Goal: Navigation & Orientation: Understand site structure

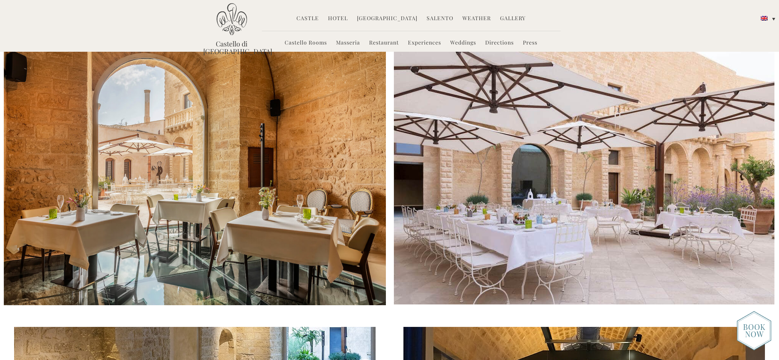
scroll to position [388, 0]
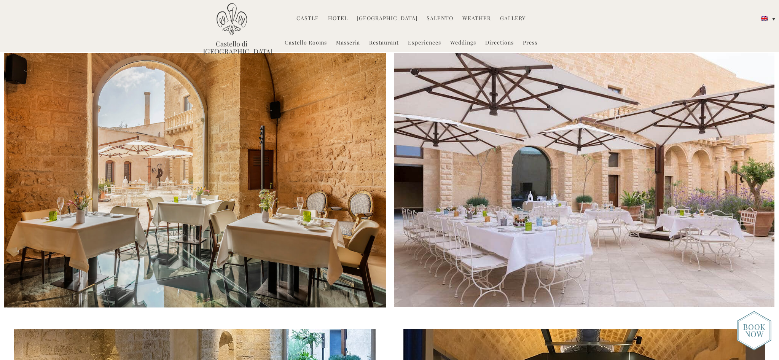
click at [385, 43] on link "Restaurant" at bounding box center [384, 43] width 30 height 9
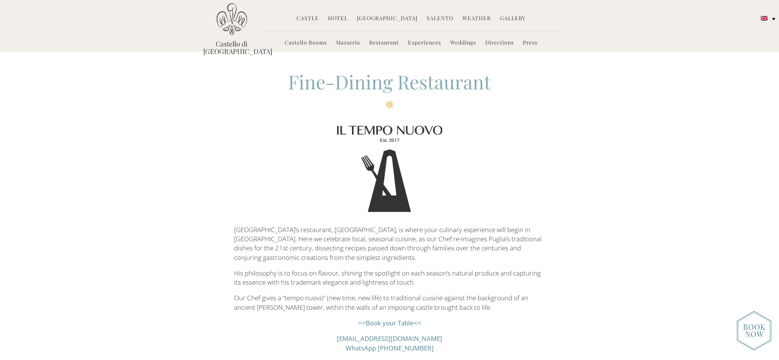
click at [422, 42] on link "Experiences" at bounding box center [424, 43] width 33 height 9
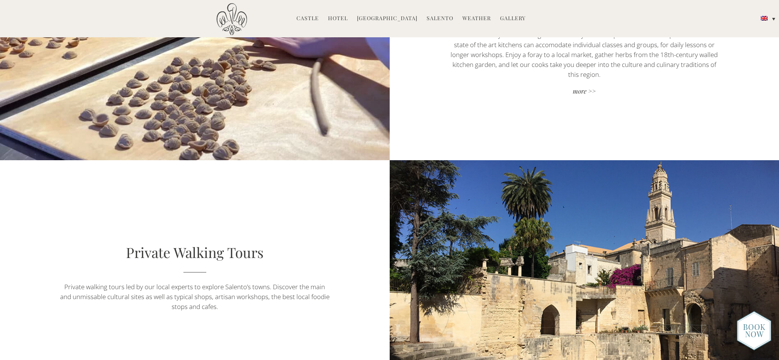
scroll to position [289, 0]
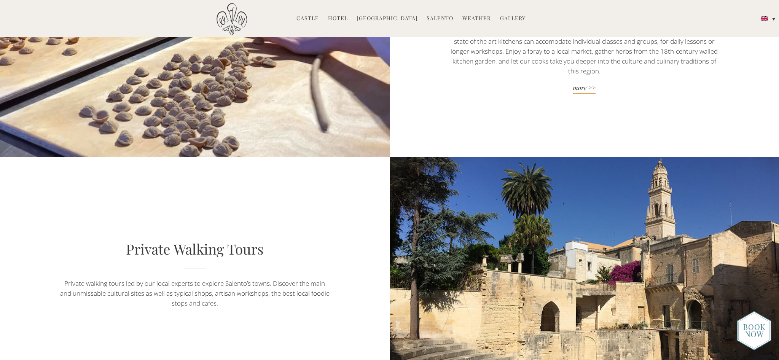
click at [580, 85] on link "more >>" at bounding box center [584, 88] width 273 height 10
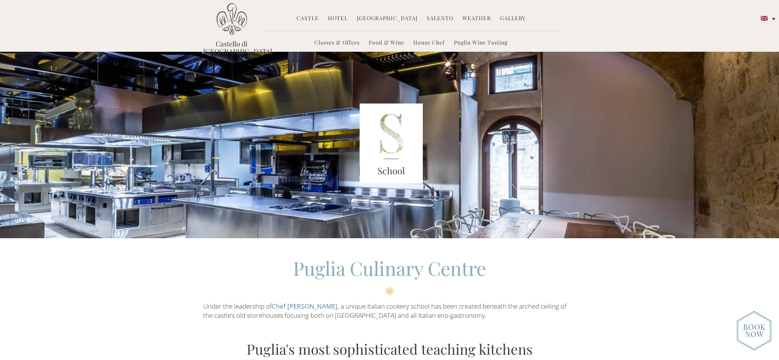
click at [390, 42] on link "Food & Wine" at bounding box center [386, 43] width 35 height 9
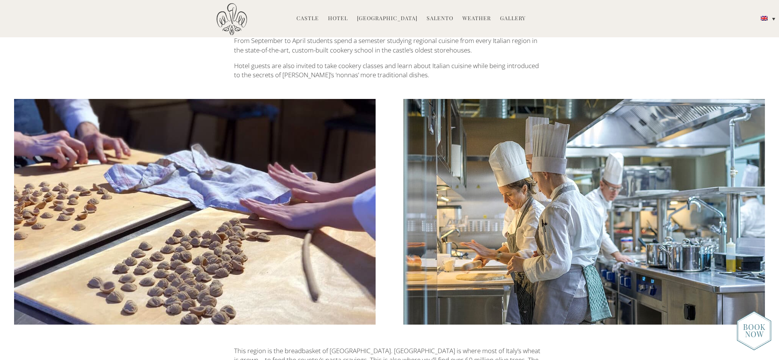
scroll to position [338, 0]
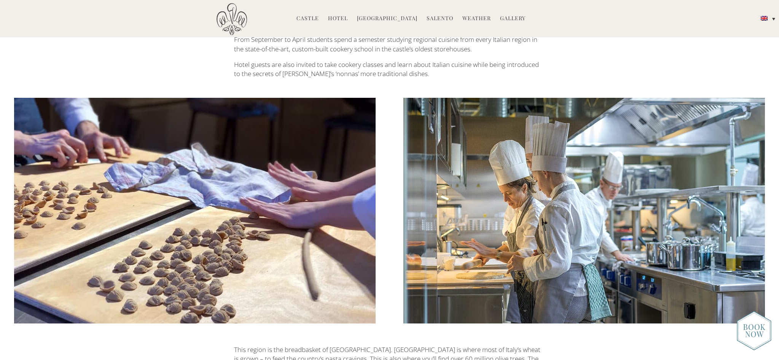
click at [313, 16] on link "Castle" at bounding box center [308, 18] width 22 height 9
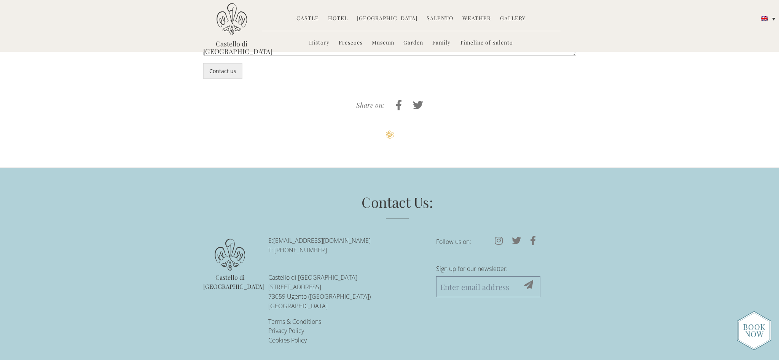
scroll to position [2548, 0]
drag, startPoint x: 343, startPoint y: 16, endPoint x: 328, endPoint y: 11, distance: 15.9
click at [343, 16] on link "Hotel" at bounding box center [338, 18] width 20 height 9
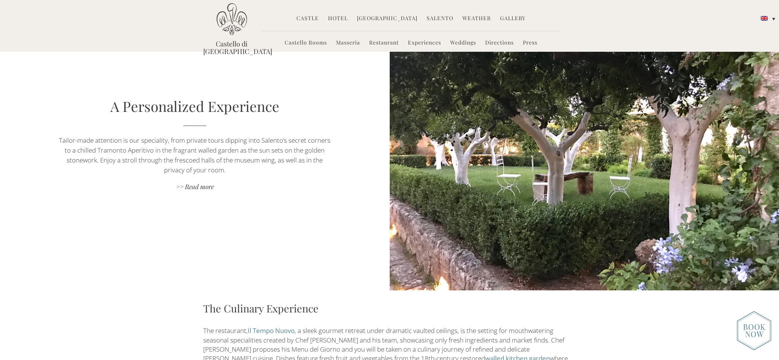
scroll to position [787, 0]
